Goal: Transaction & Acquisition: Purchase product/service

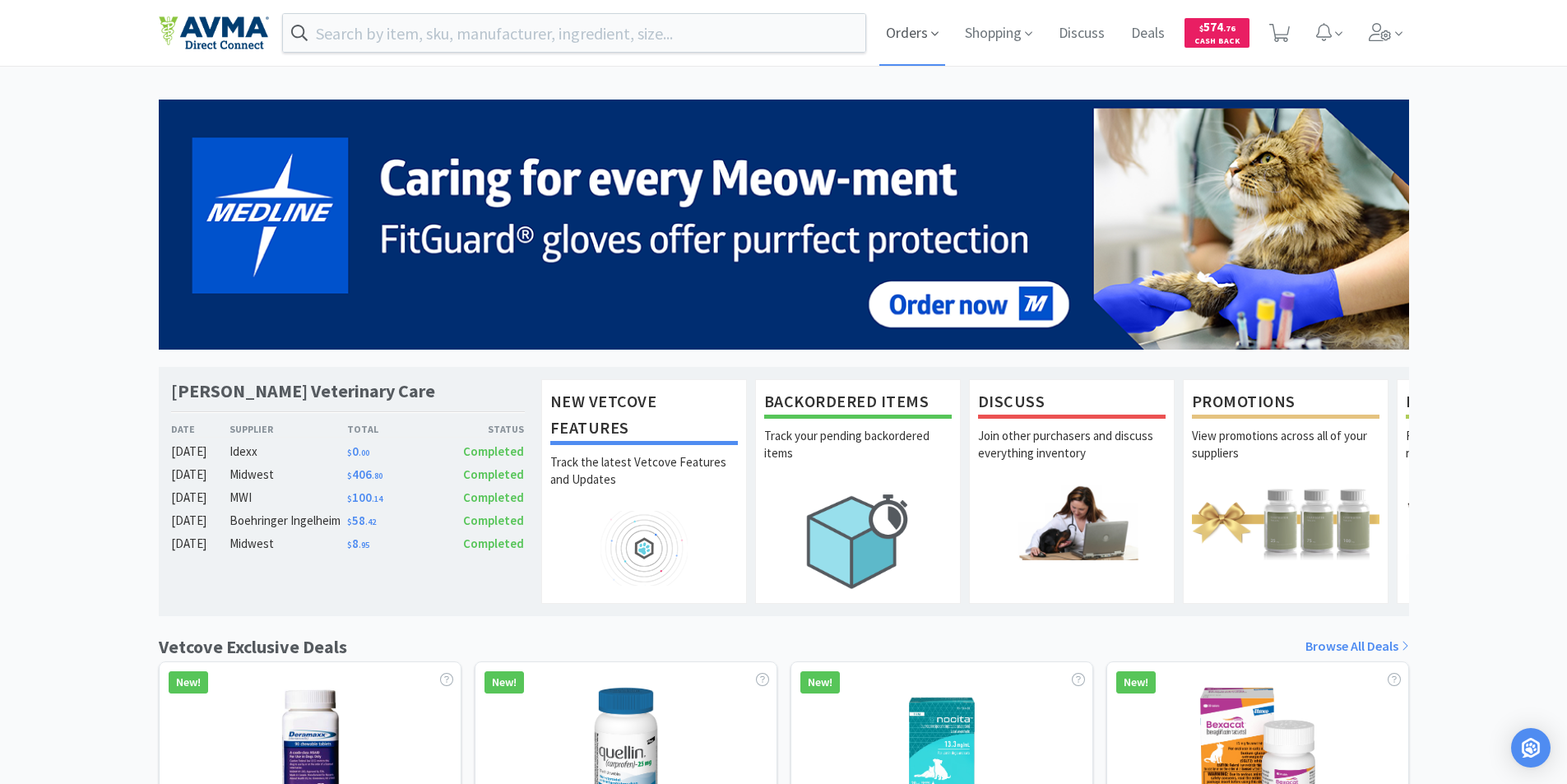
click at [890, 32] on span "Orders" at bounding box center [912, 32] width 66 height 66
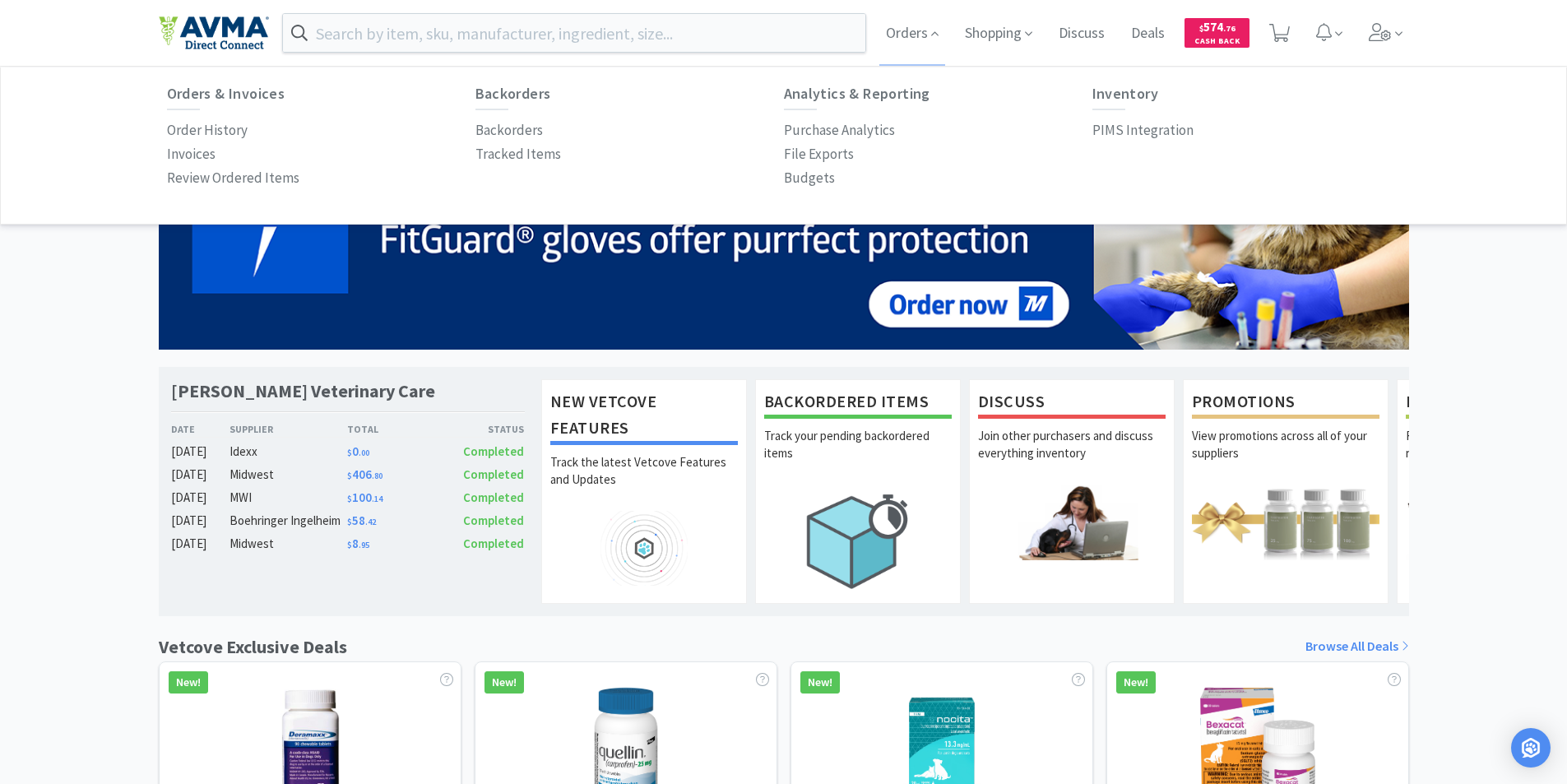
drag, startPoint x: 224, startPoint y: 126, endPoint x: 328, endPoint y: 213, distance: 135.6
click at [225, 126] on p "Order History" at bounding box center [208, 130] width 80 height 23
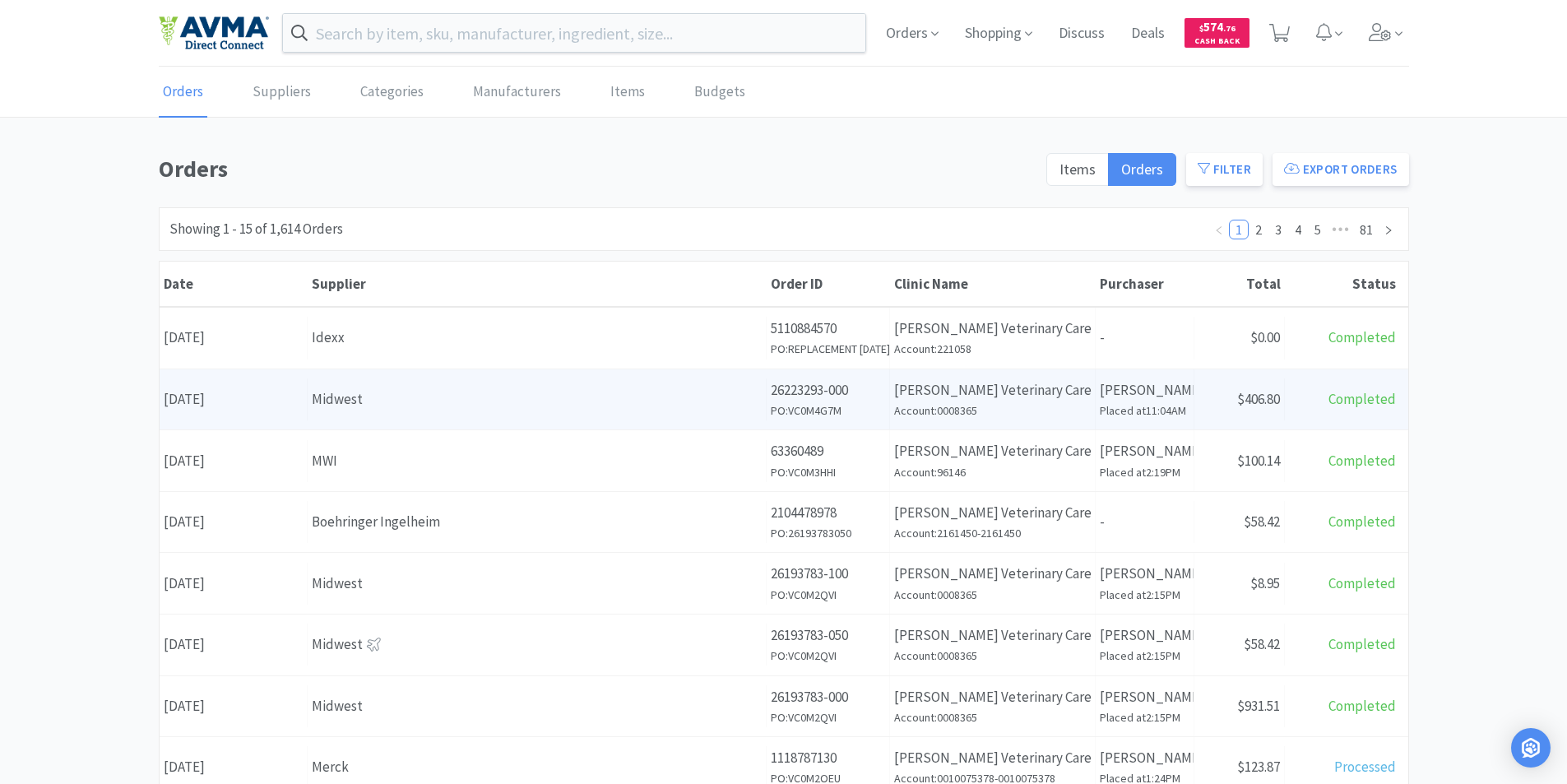
click at [203, 393] on div "Date [DATE]" at bounding box center [233, 398] width 148 height 42
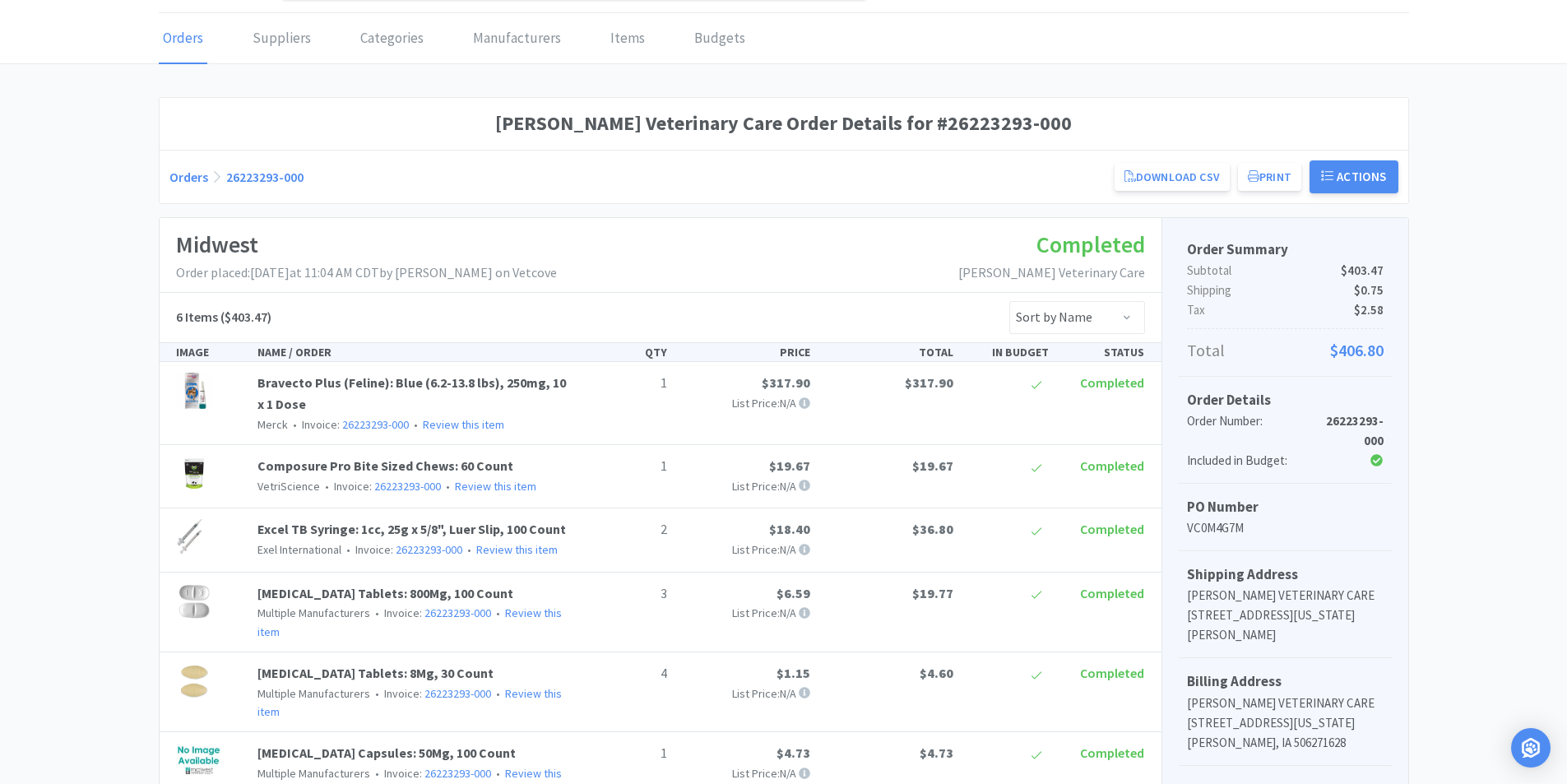
scroll to position [82, 0]
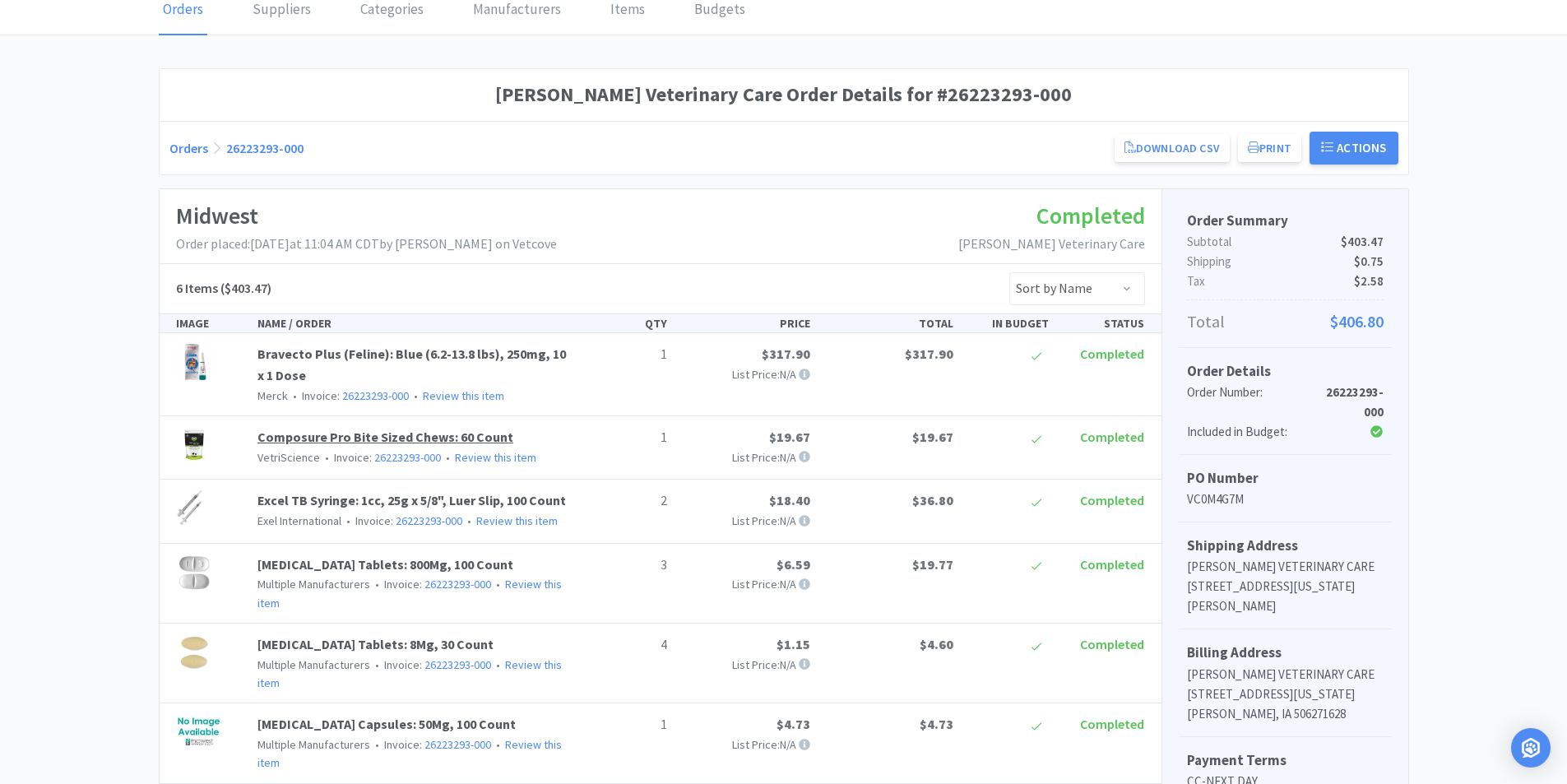
click at [300, 435] on link "Composure Pro Bite Sized Chews: 60 Count" at bounding box center [385, 437] width 256 height 17
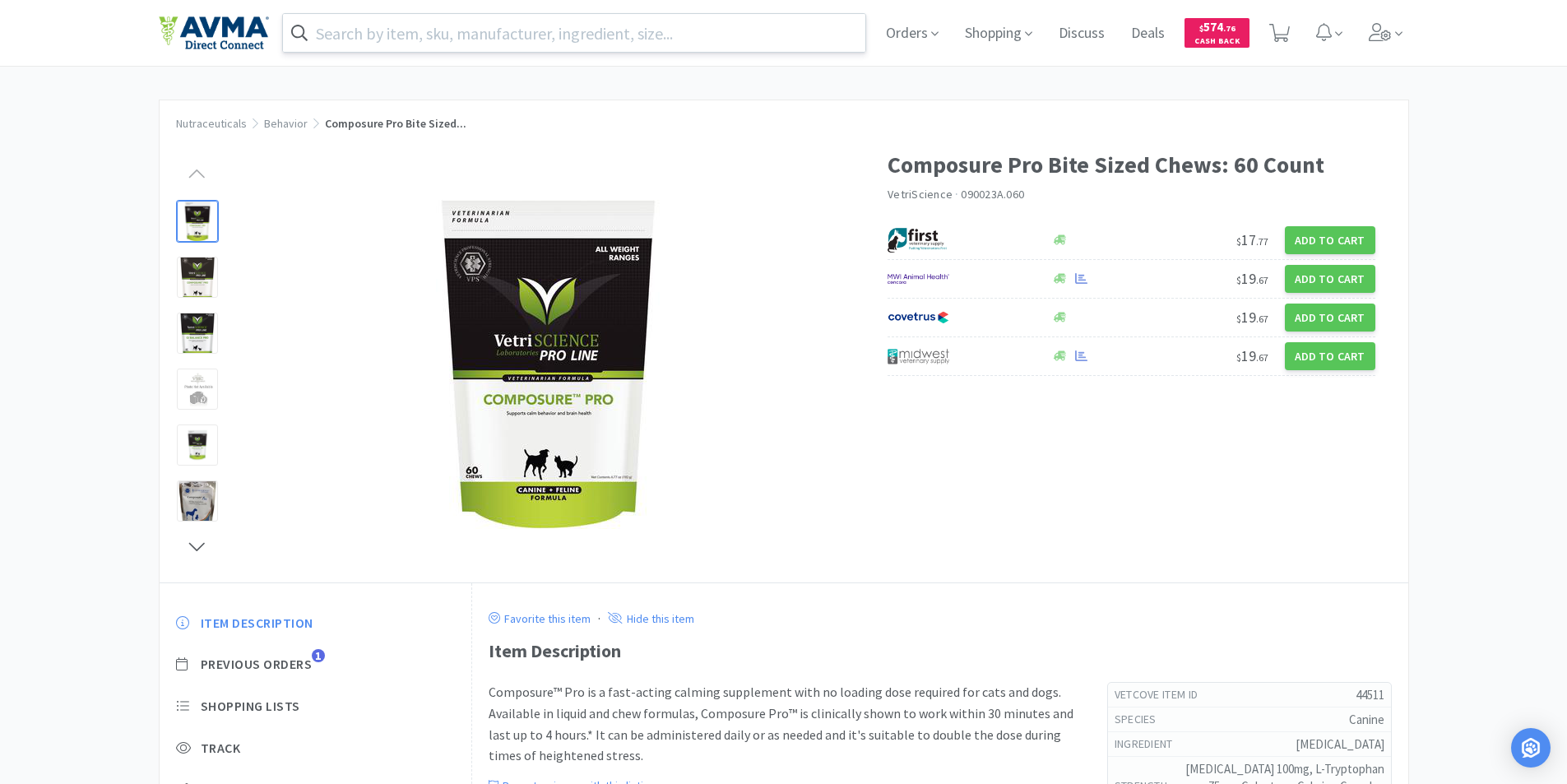
click at [364, 35] on input "text" at bounding box center [575, 32] width 584 height 38
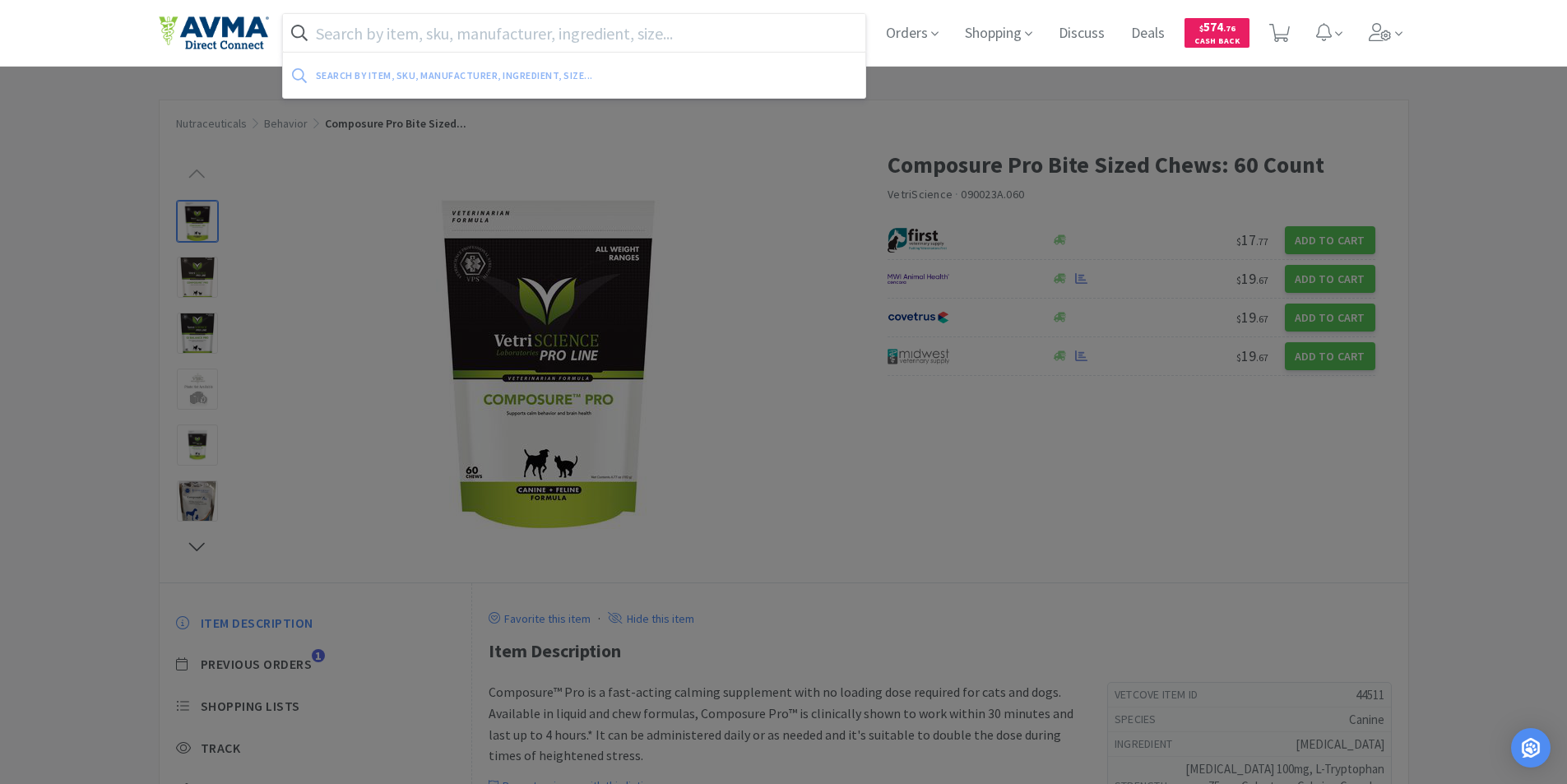
click at [362, 28] on input "text" at bounding box center [575, 32] width 584 height 38
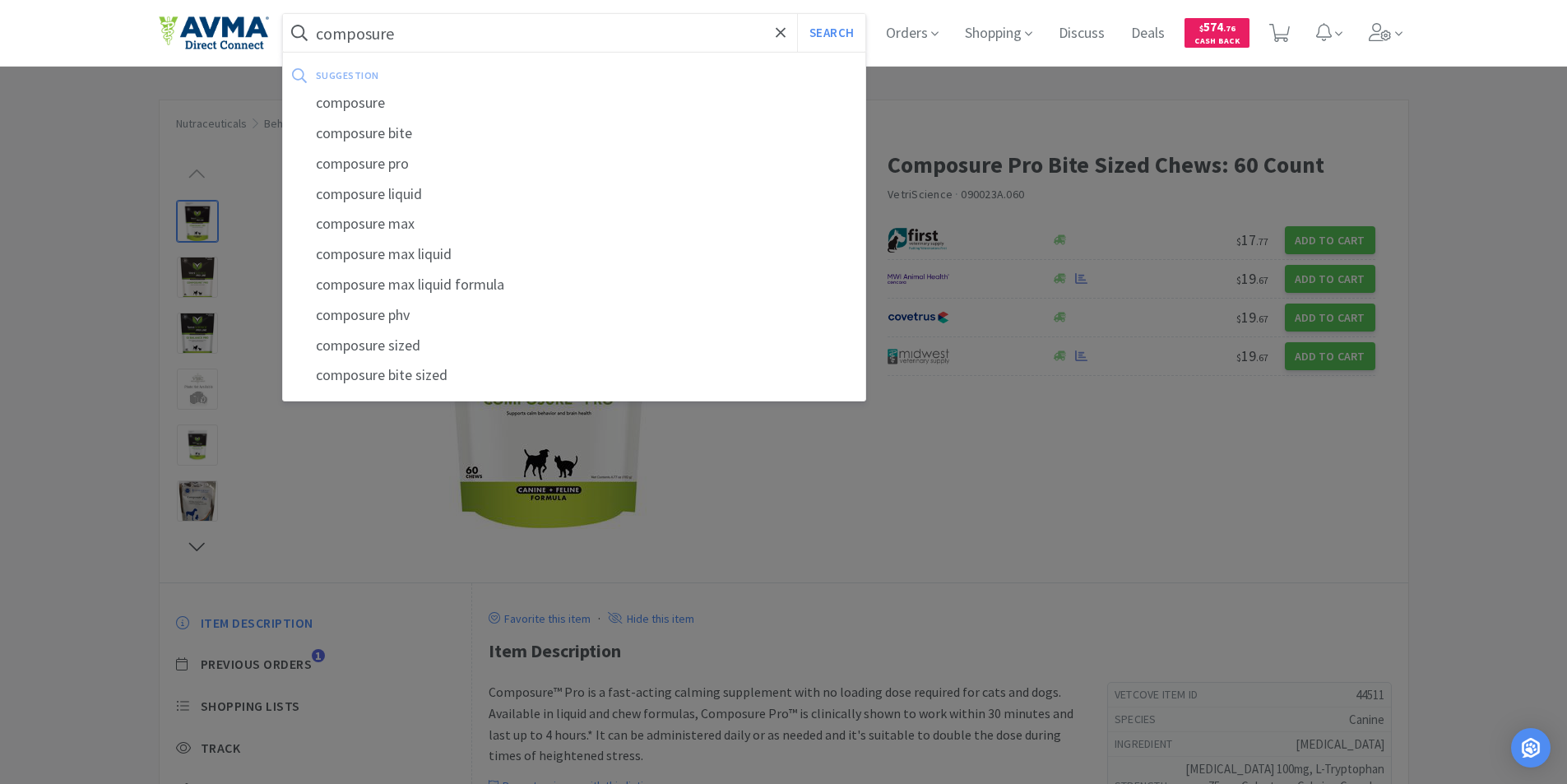
type input "composure"
click at [356, 100] on div "composure" at bounding box center [575, 103] width 584 height 30
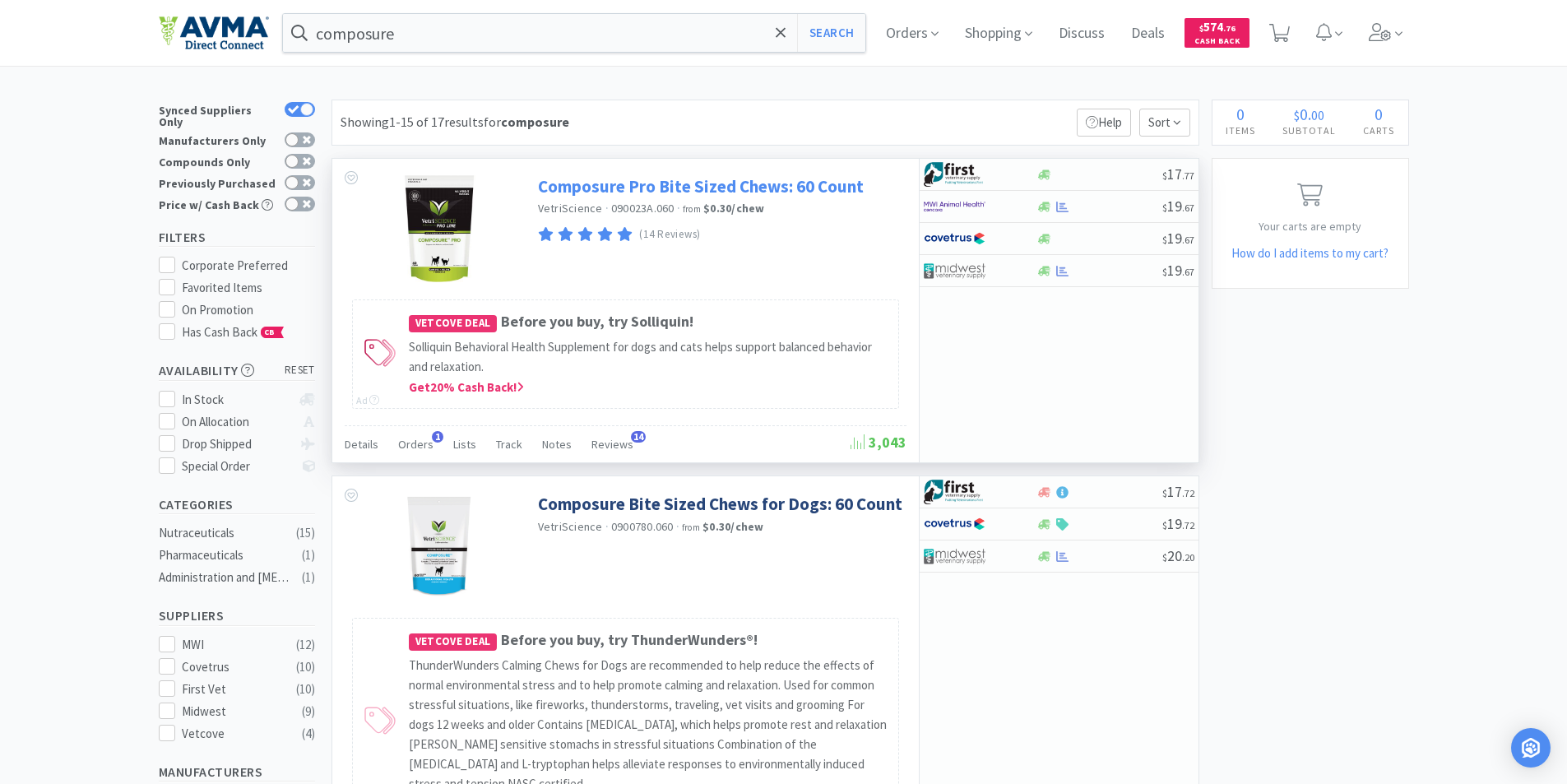
click at [569, 184] on link "Composure Pro Bite Sized Chews: 60 Count" at bounding box center [700, 186] width 326 height 23
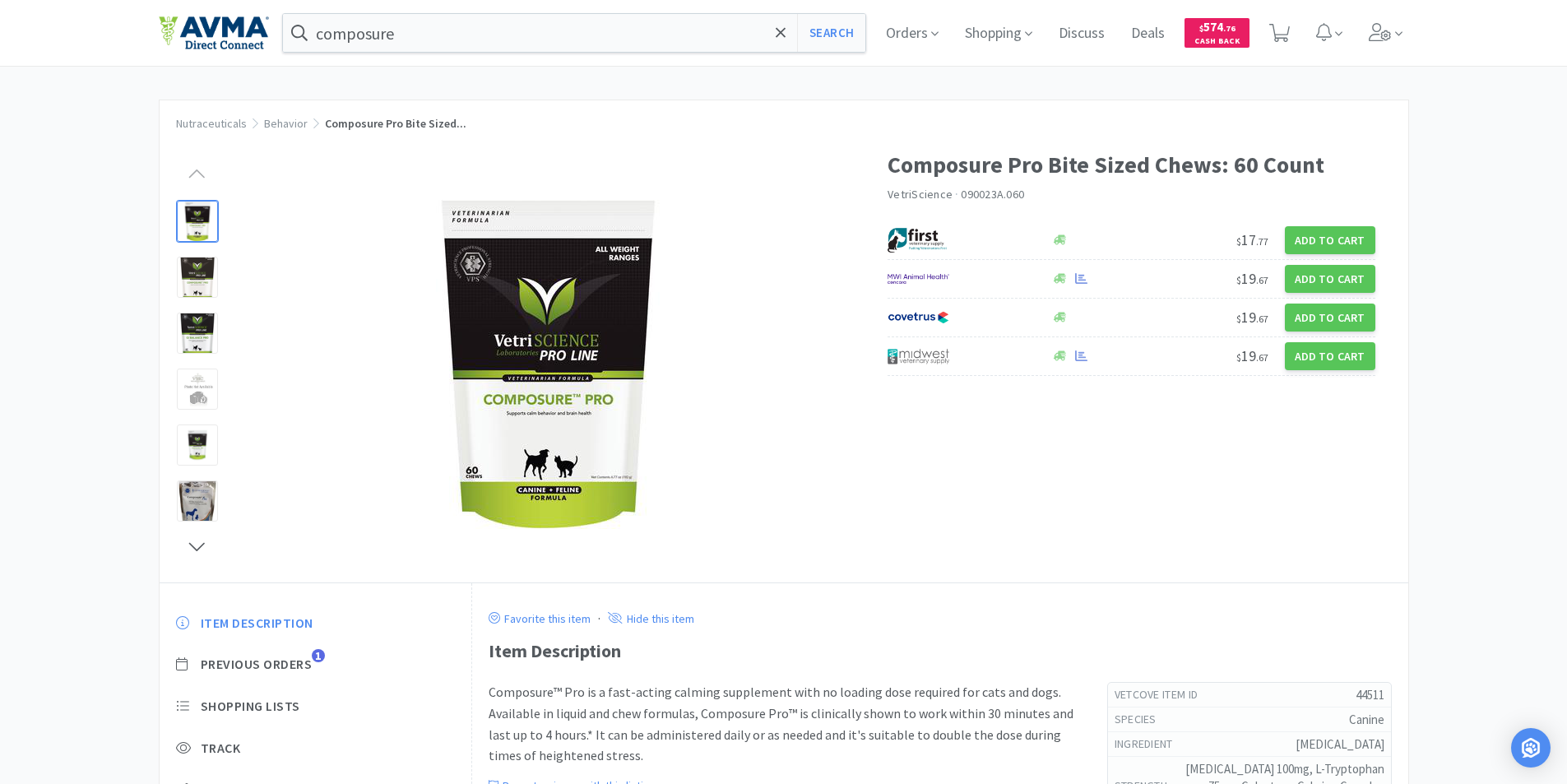
click at [197, 216] on div at bounding box center [198, 221] width 41 height 41
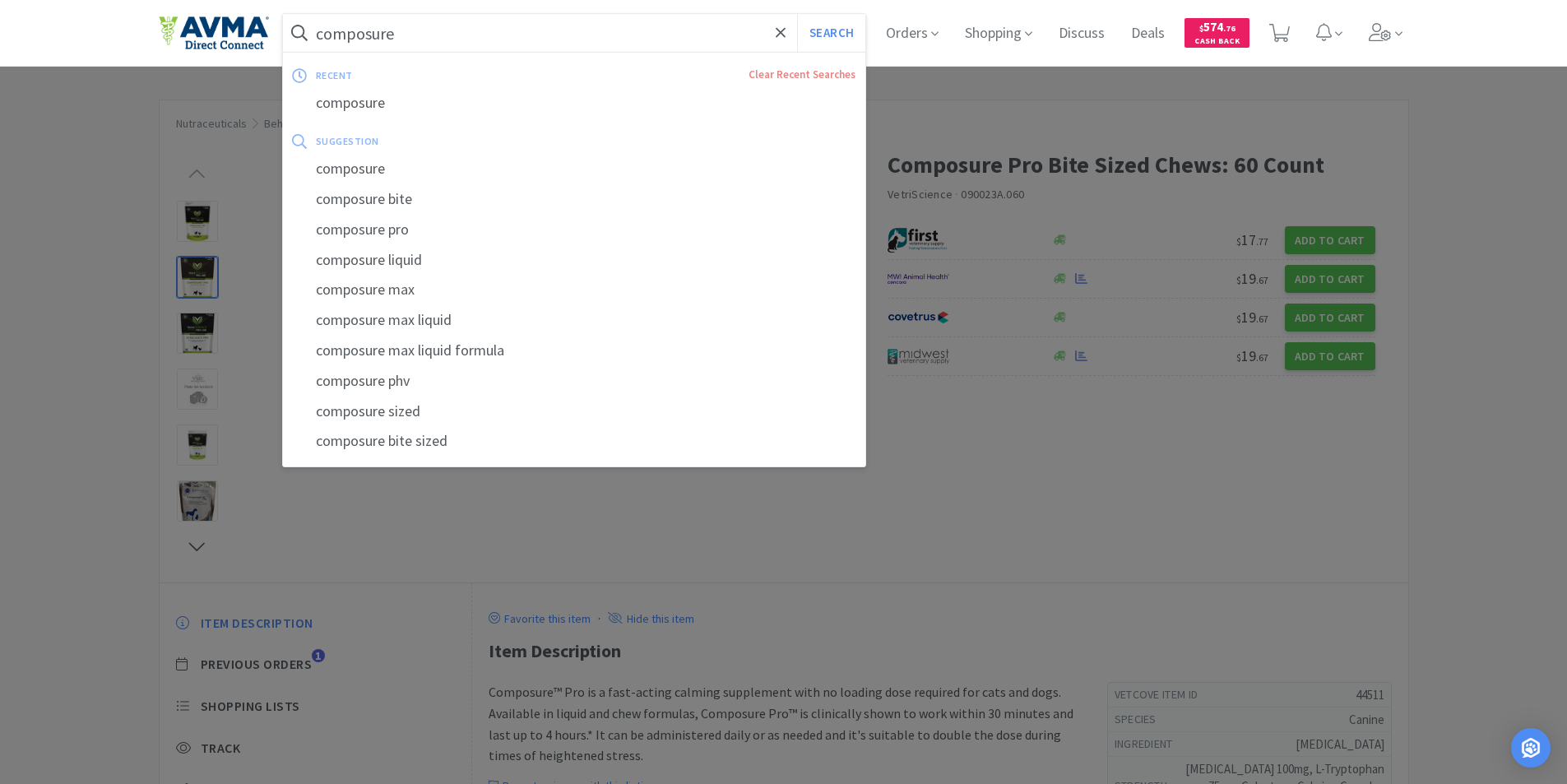
click at [394, 28] on input "composure" at bounding box center [575, 32] width 584 height 38
click at [702, 525] on div at bounding box center [784, 392] width 1567 height 784
